Goal: Check status: Check status

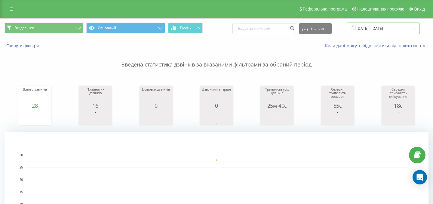
click at [386, 29] on input "[DATE] - [DATE]" at bounding box center [383, 29] width 73 height 12
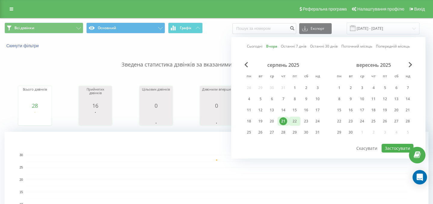
click at [298, 120] on div "22" at bounding box center [295, 121] width 8 height 8
click at [397, 149] on button "Застосувати" at bounding box center [398, 148] width 32 height 9
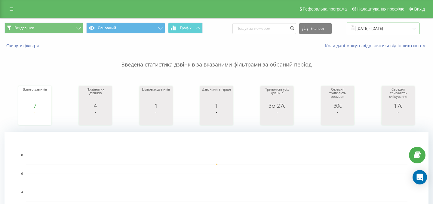
click at [380, 29] on input "[DATE] - [DATE]" at bounding box center [383, 29] width 73 height 12
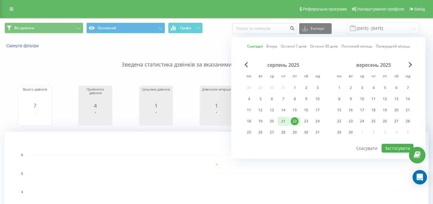
click at [281, 121] on div "21" at bounding box center [284, 121] width 8 height 8
click at [397, 151] on button "Застосувати" at bounding box center [398, 148] width 32 height 9
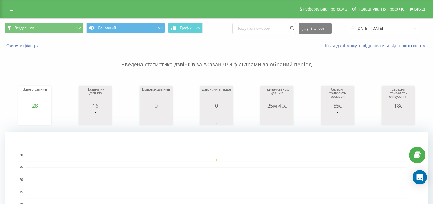
click at [390, 32] on input "[DATE] - [DATE]" at bounding box center [383, 29] width 73 height 12
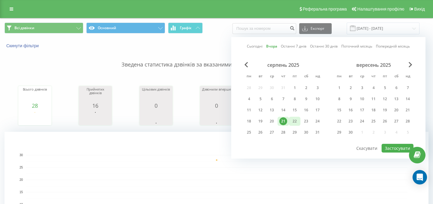
click at [293, 123] on div "22" at bounding box center [295, 121] width 8 height 8
click at [391, 152] on button "Застосувати" at bounding box center [398, 148] width 32 height 9
type input "[DATE] - [DATE]"
